Goal: Check status: Check status

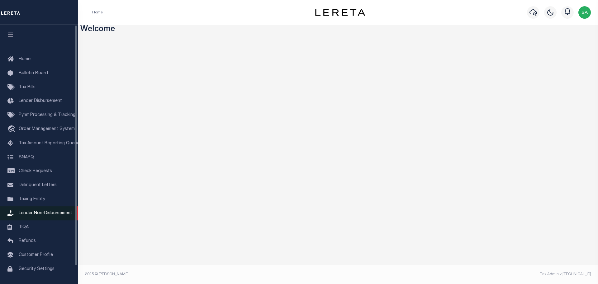
click at [58, 215] on span "Lender Non-Disbursement" at bounding box center [46, 213] width 54 height 4
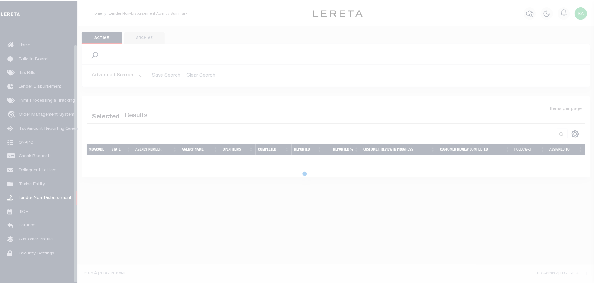
scroll to position [20, 0]
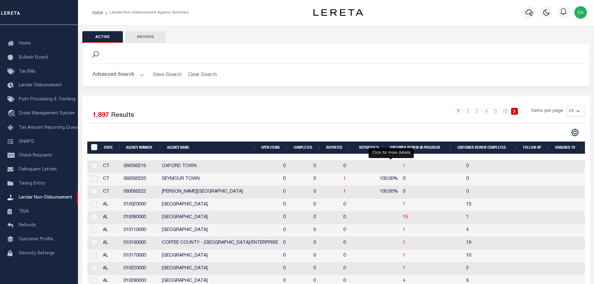
click at [403, 167] on span "1" at bounding box center [404, 166] width 2 height 4
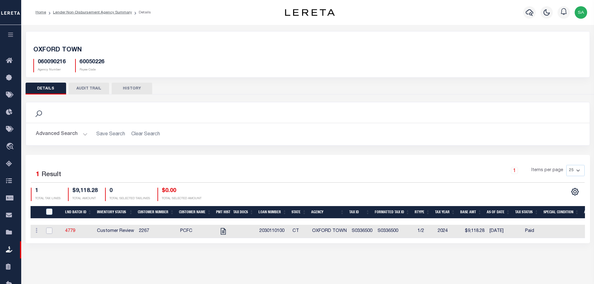
click at [46, 230] on input "checkbox" at bounding box center [49, 231] width 6 height 6
checkbox input "true"
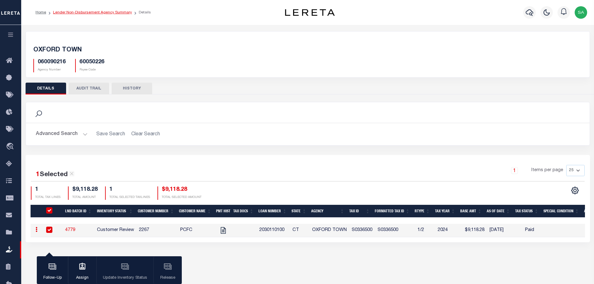
click at [113, 11] on link "Lender Non-Disbursement Agency Summary" at bounding box center [92, 13] width 79 height 4
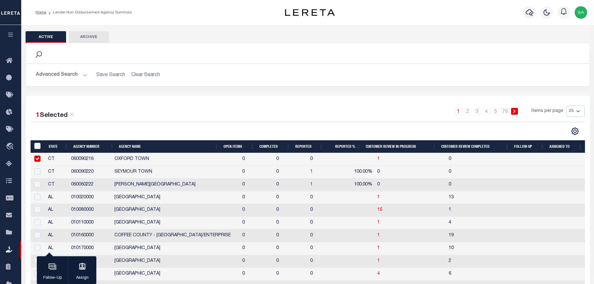
click at [234, 146] on th "Open Items" at bounding box center [239, 146] width 36 height 13
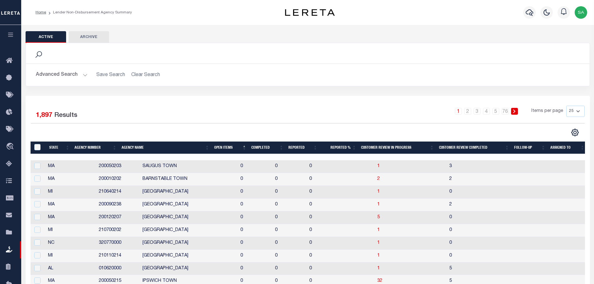
click at [234, 146] on th "Open Items" at bounding box center [230, 148] width 37 height 13
click at [239, 167] on span "4" at bounding box center [240, 166] width 2 height 4
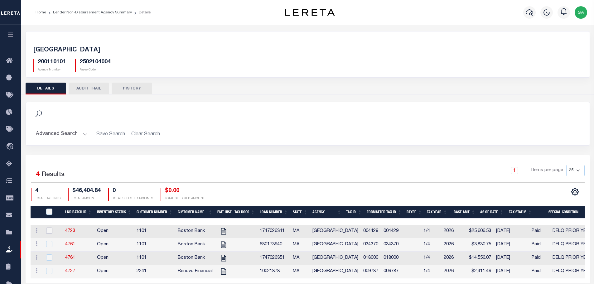
click at [50, 231] on input "checkbox" at bounding box center [49, 231] width 6 height 6
checkbox input "true"
checkbox input "false"
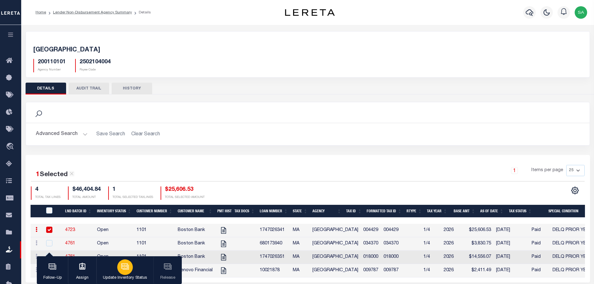
click at [125, 268] on icon "button" at bounding box center [124, 265] width 7 height 5
select select "Open"
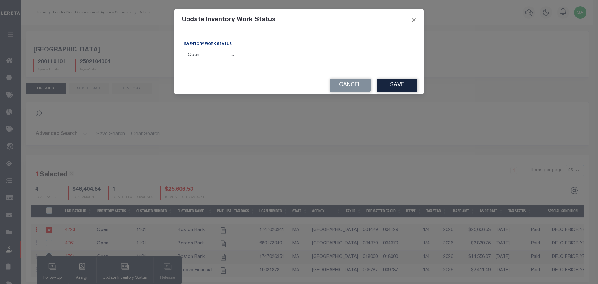
click at [234, 55] on select "--Select-- Open Completed Reported" at bounding box center [211, 56] width 55 height 12
click at [288, 59] on div "Inventory Work Status --Select-- Open Completed Reported" at bounding box center [239, 51] width 111 height 21
click at [358, 91] on button "Cancel" at bounding box center [350, 85] width 41 height 13
